Goal: Task Accomplishment & Management: Manage account settings

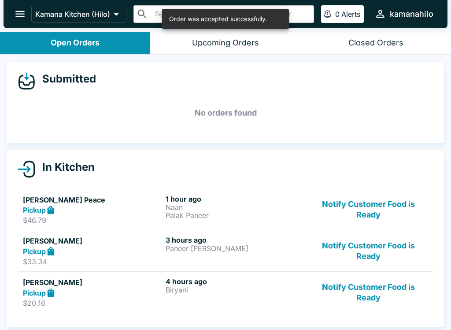
click at [364, 205] on button "Notify Customer Food is Ready" at bounding box center [368, 209] width 119 height 30
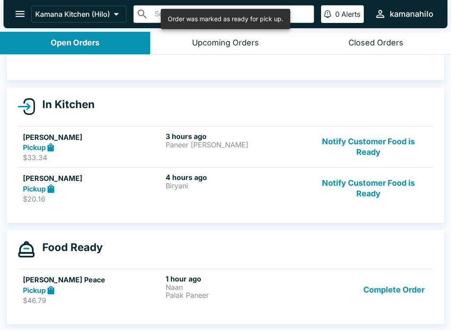
scroll to position [63, 0]
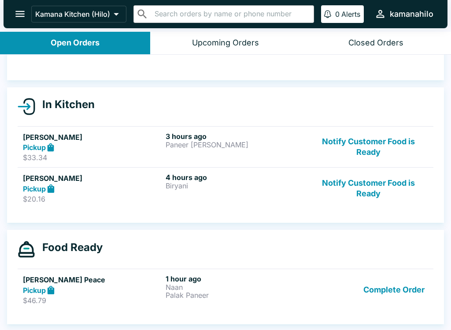
click at [224, 291] on p "Palak Paneer" at bounding box center [235, 295] width 139 height 8
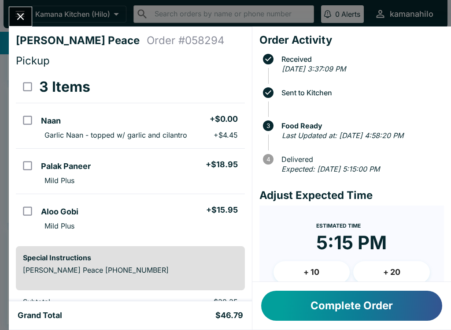
scroll to position [0, 0]
click at [14, 9] on button "Close" at bounding box center [20, 16] width 22 height 19
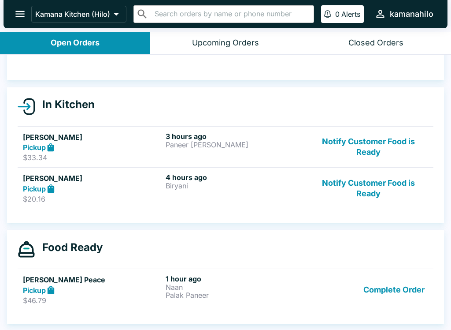
click at [49, 307] on link "[PERSON_NAME] Peace Pickup $46.79 1 hour ago Naan Palak Paneer Complete Order" at bounding box center [226, 288] width 416 height 41
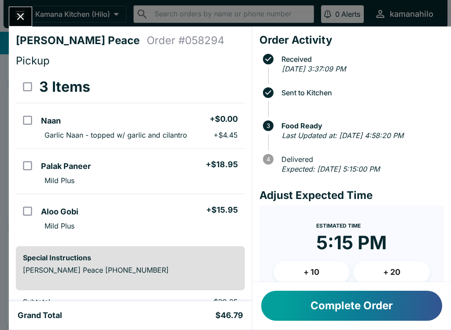
click at [24, 11] on icon "Close" at bounding box center [21, 17] width 12 height 12
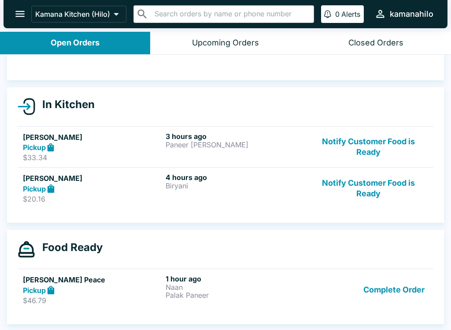
click at [365, 188] on button "Notify Customer Food is Ready" at bounding box center [368, 188] width 119 height 30
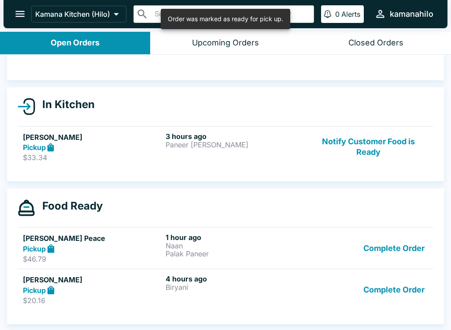
click at [372, 153] on button "Notify Customer Food is Ready" at bounding box center [368, 147] width 119 height 30
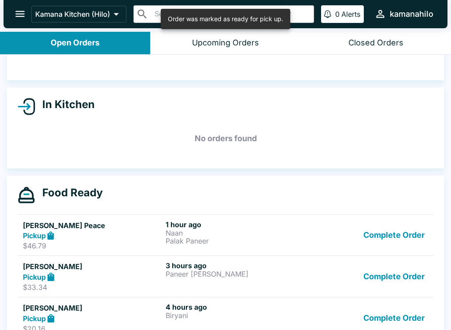
click at [394, 275] on button "Complete Order" at bounding box center [394, 276] width 68 height 30
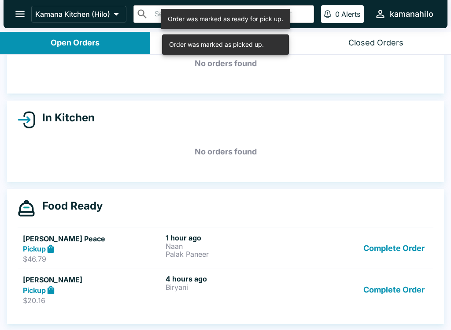
scroll to position [49, 0]
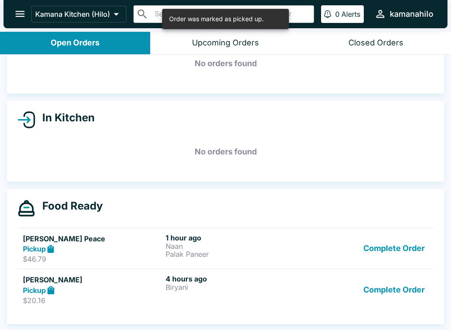
click at [405, 292] on button "Complete Order" at bounding box center [394, 289] width 68 height 30
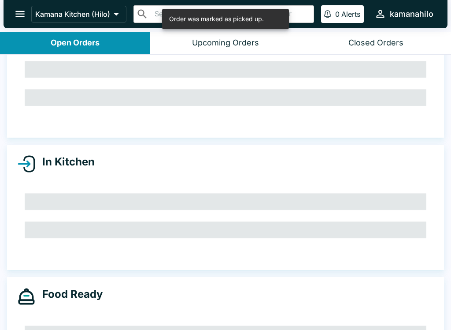
scroll to position [8, 0]
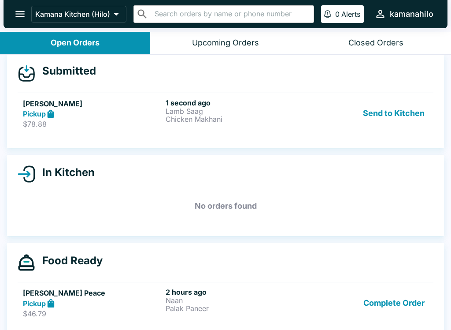
click at [398, 116] on button "Send to Kitchen" at bounding box center [394, 113] width 69 height 30
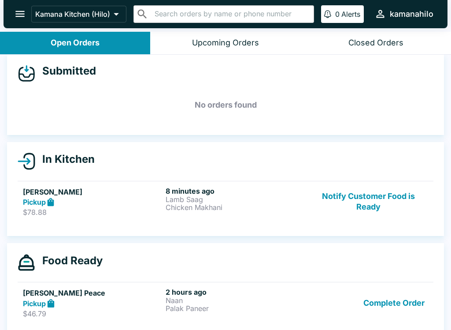
click at [405, 300] on button "Complete Order" at bounding box center [394, 302] width 68 height 30
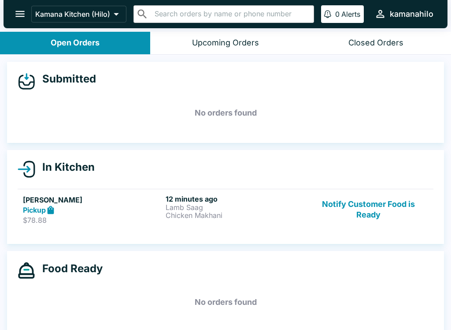
scroll to position [0, 0]
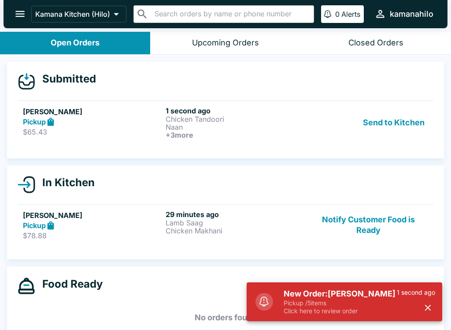
click at [402, 114] on button "Send to Kitchen" at bounding box center [394, 122] width 69 height 33
